Goal: Transaction & Acquisition: Download file/media

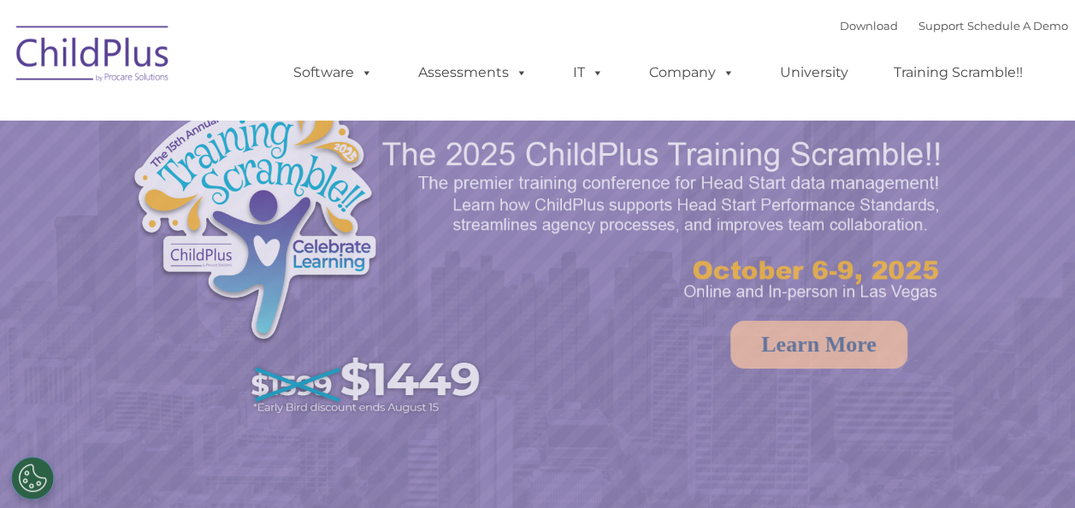
select select "MEDIUM"
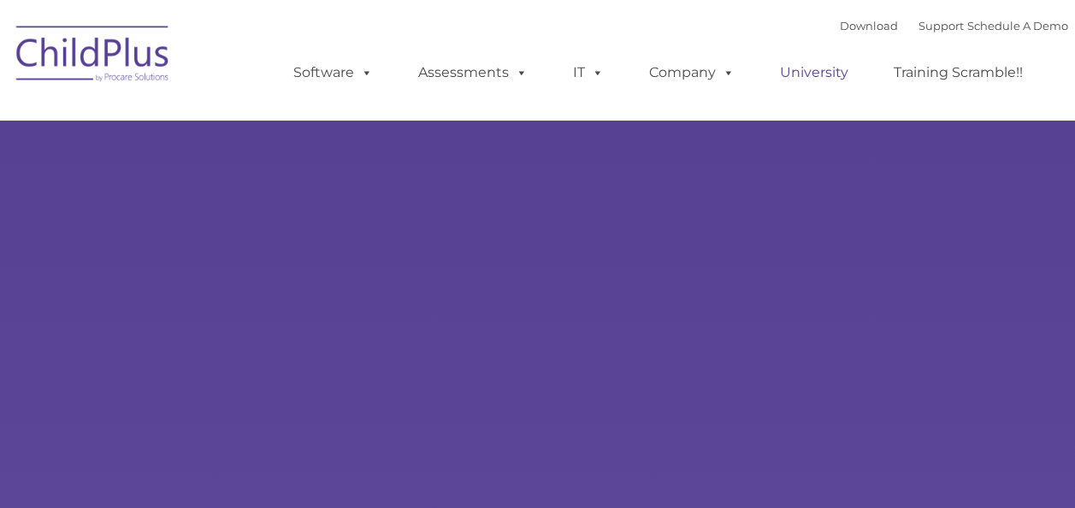
type input ""
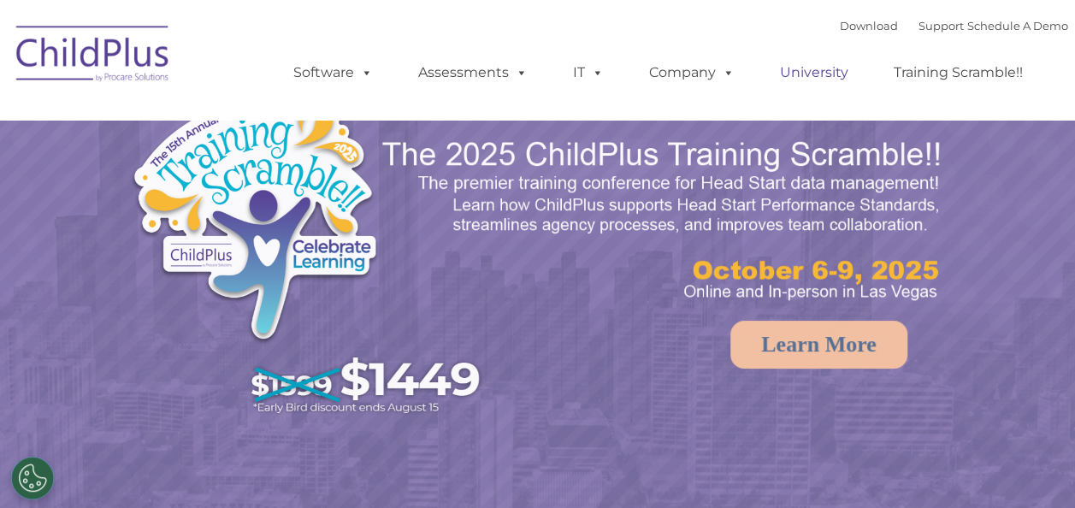
select select "MEDIUM"
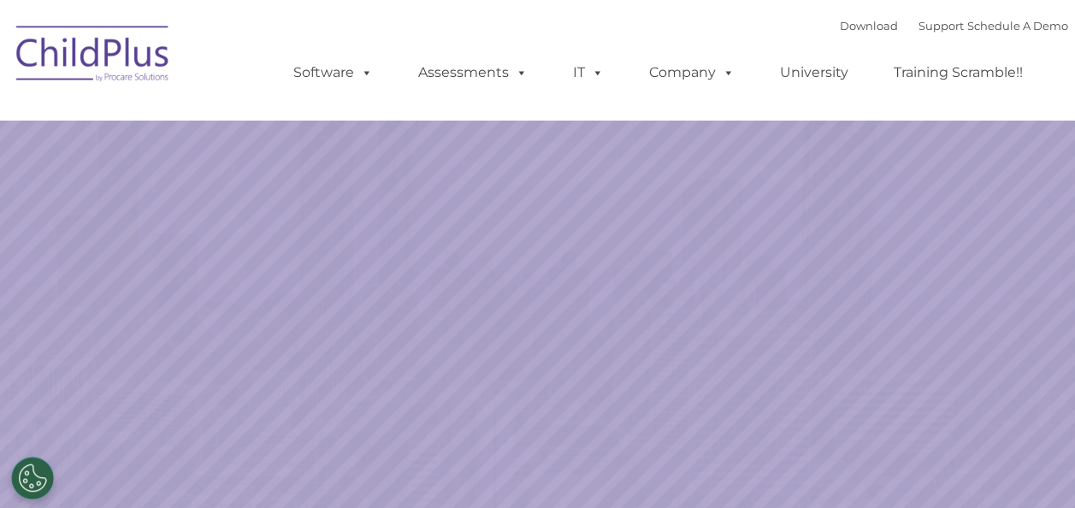
select select "MEDIUM"
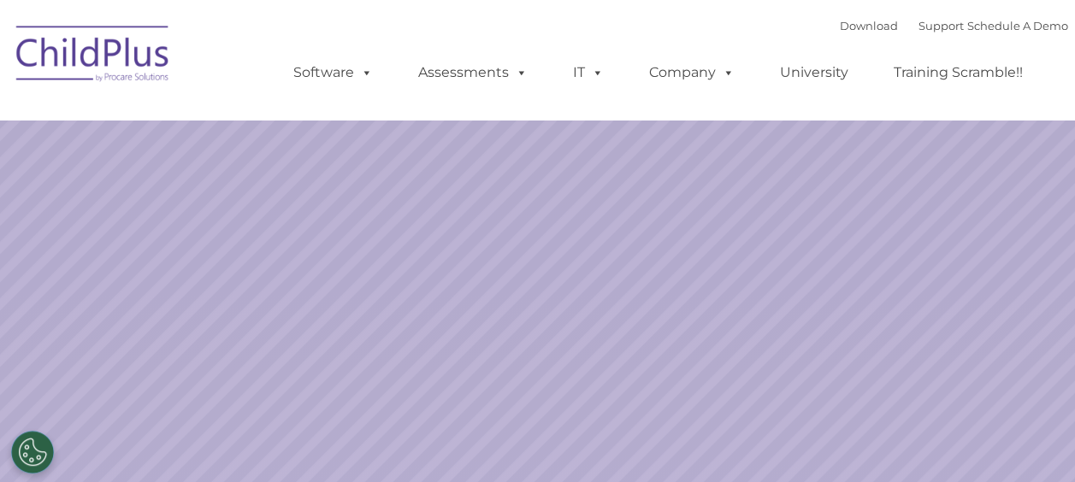
select select "MEDIUM"
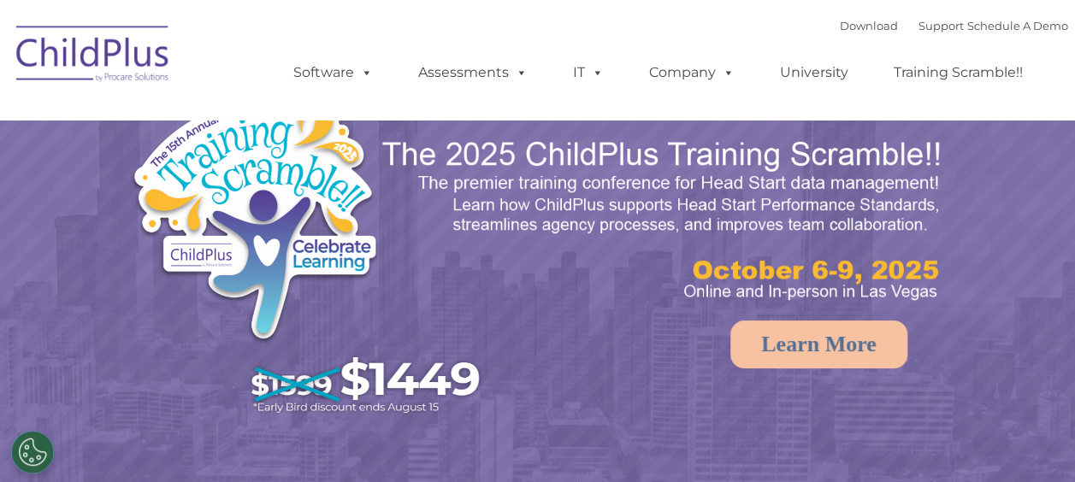
select select "MEDIUM"
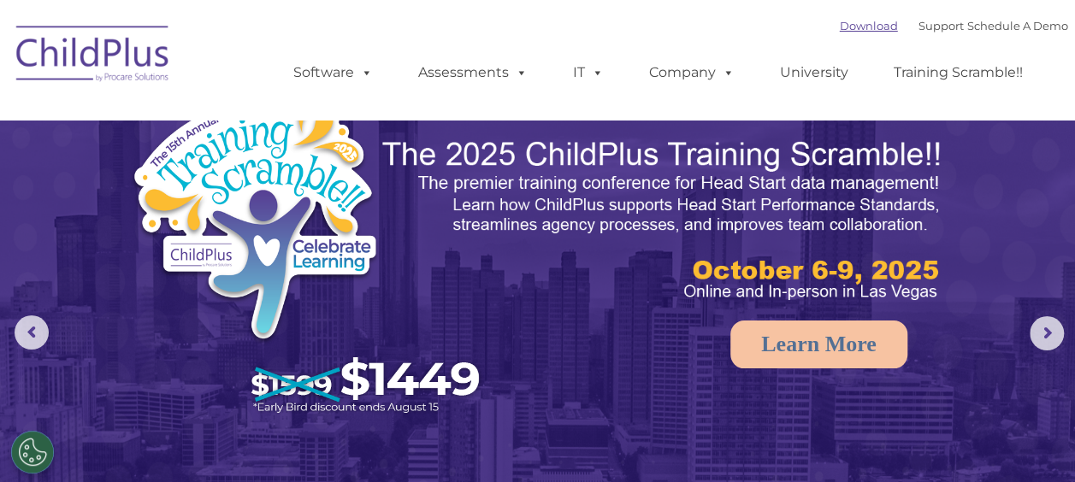
click at [840, 32] on link "Download" at bounding box center [869, 26] width 58 height 14
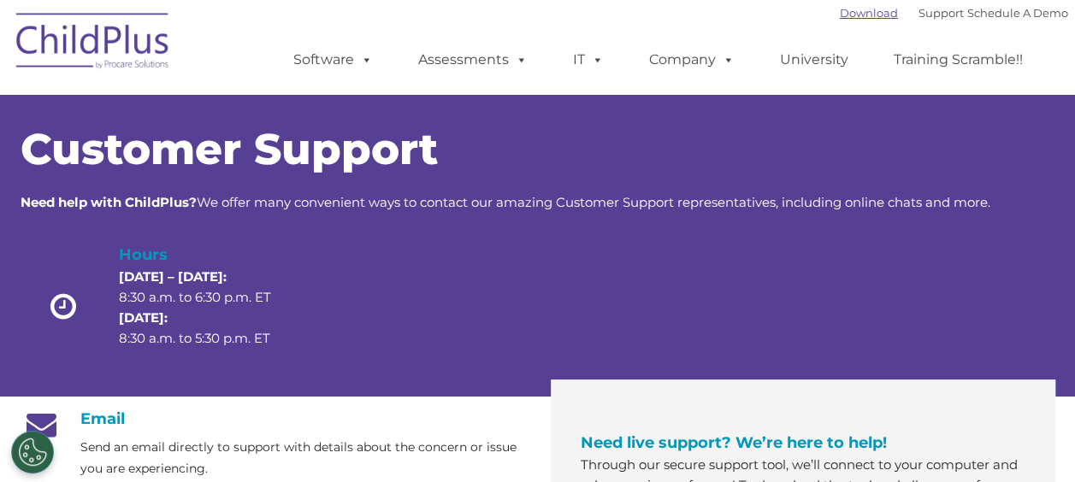
click at [840, 15] on link "Download" at bounding box center [869, 13] width 58 height 14
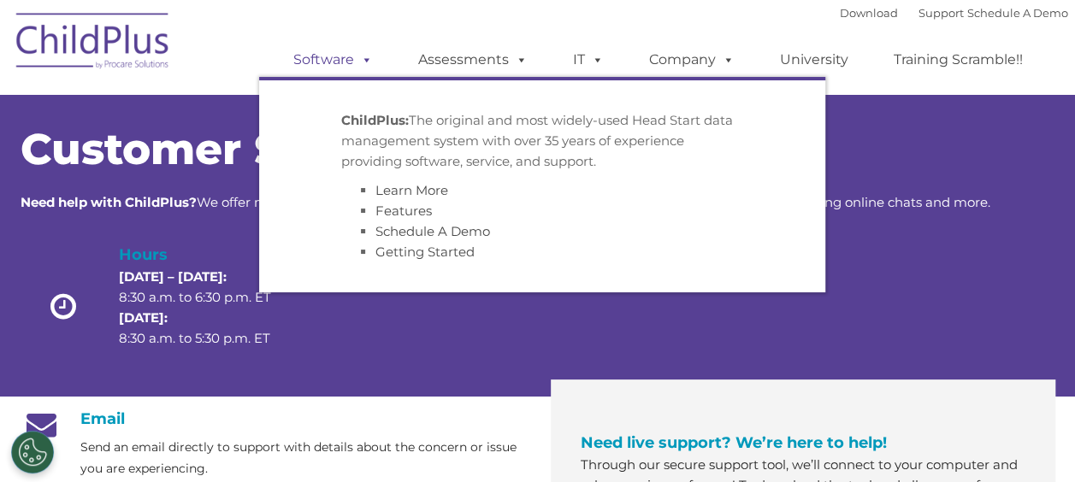
click at [360, 57] on span at bounding box center [363, 59] width 19 height 16
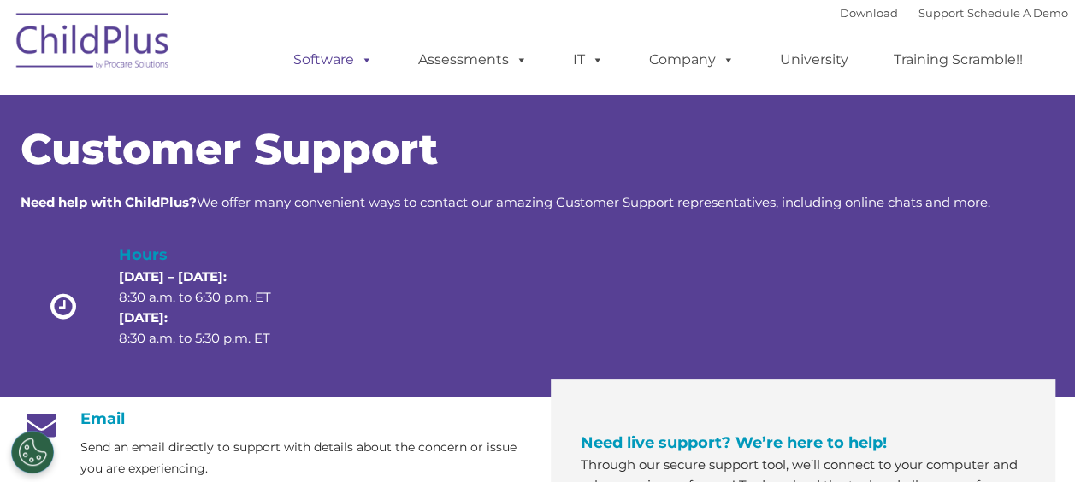
click at [360, 57] on span at bounding box center [363, 59] width 19 height 16
click at [316, 9] on div "Download Support | Schedule A Demo  MENU MENU Software ChildPlus: The original…" at bounding box center [663, 47] width 809 height 94
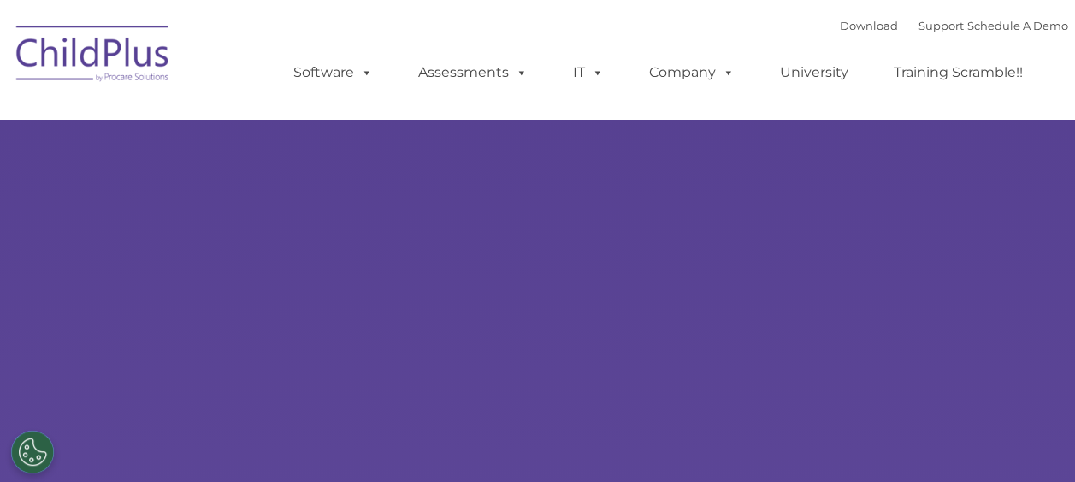
type input ""
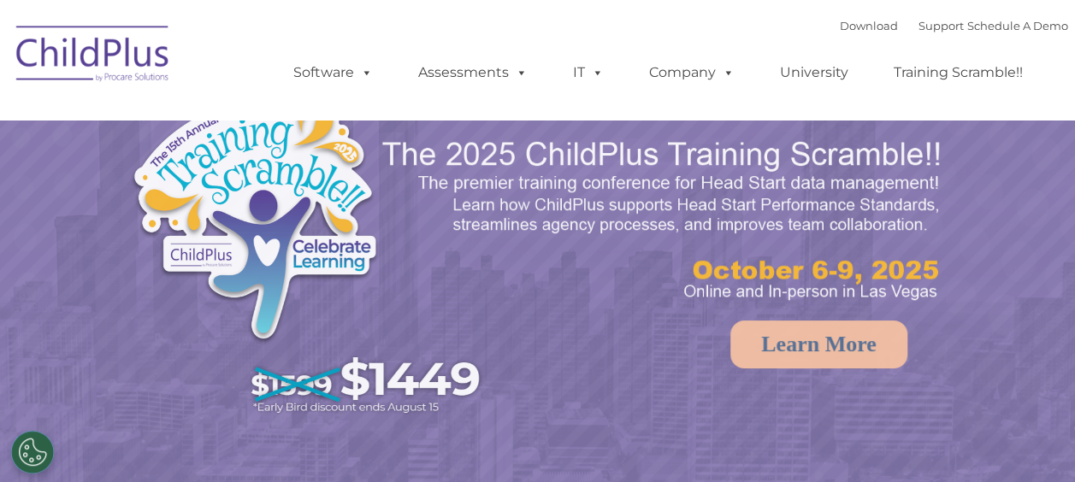
select select "MEDIUM"
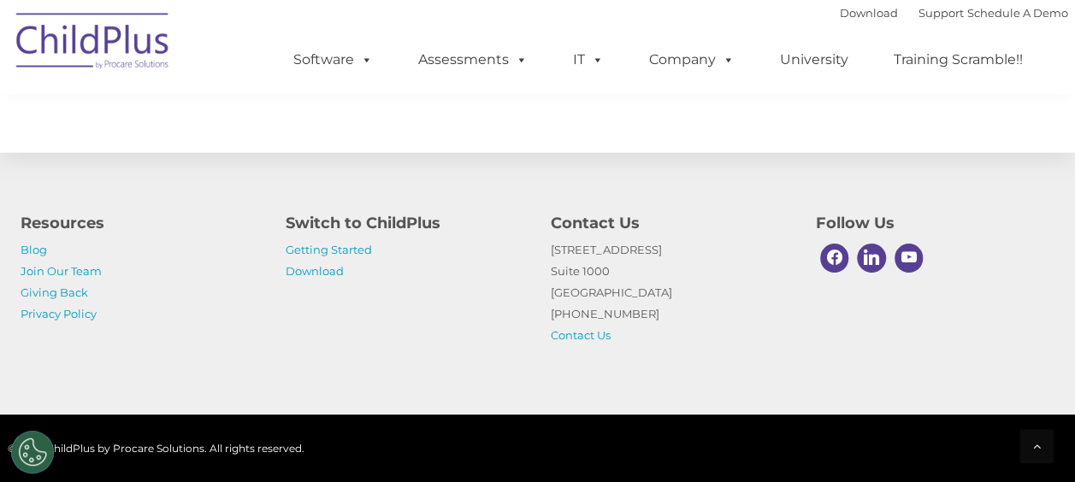
scroll to position [2116, 0]
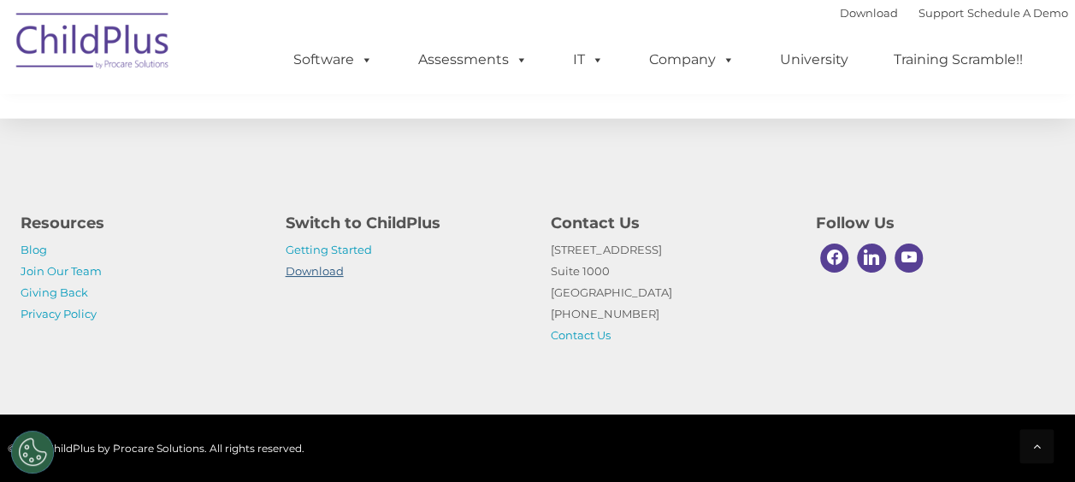
click at [337, 265] on link "Download" at bounding box center [315, 271] width 58 height 14
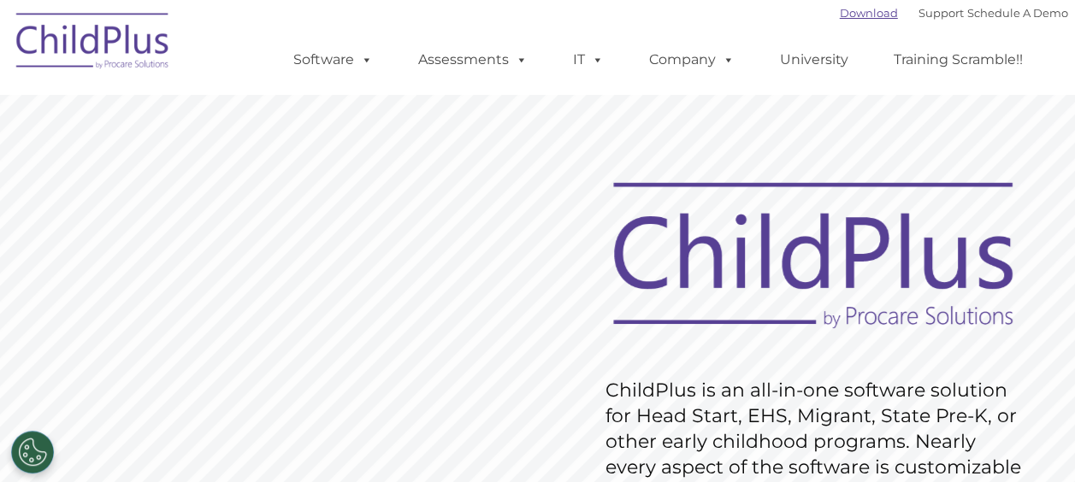
click at [848, 12] on link "Download" at bounding box center [869, 13] width 58 height 14
